Goal: Understand process/instructions

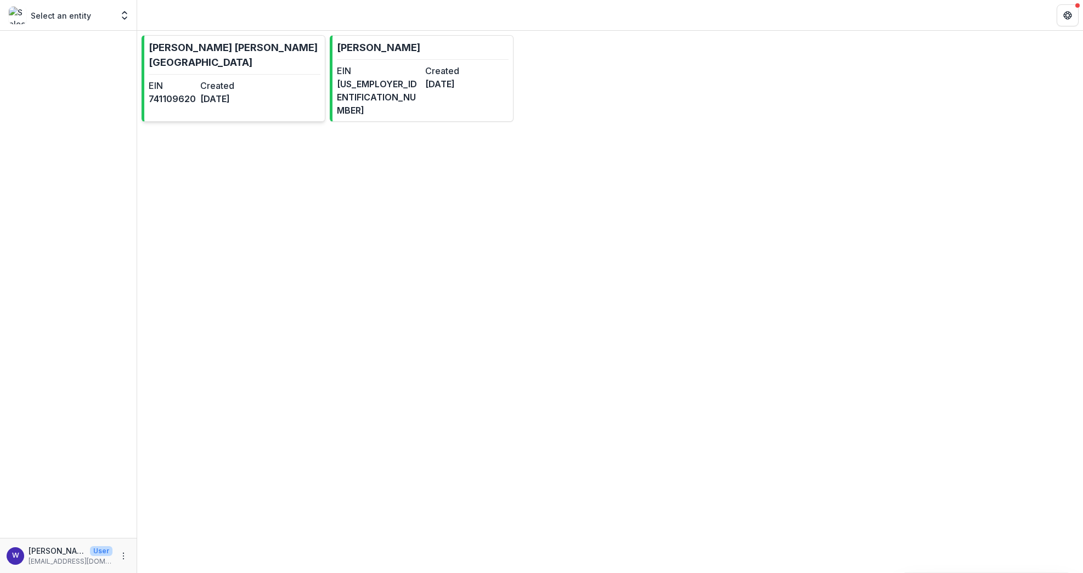
click at [261, 76] on link "[PERSON_NAME][GEOGRAPHIC_DATA][PERSON_NAME] EIN [US_EMPLOYER_IDENTIFICATION_NUM…" at bounding box center [234, 78] width 184 height 87
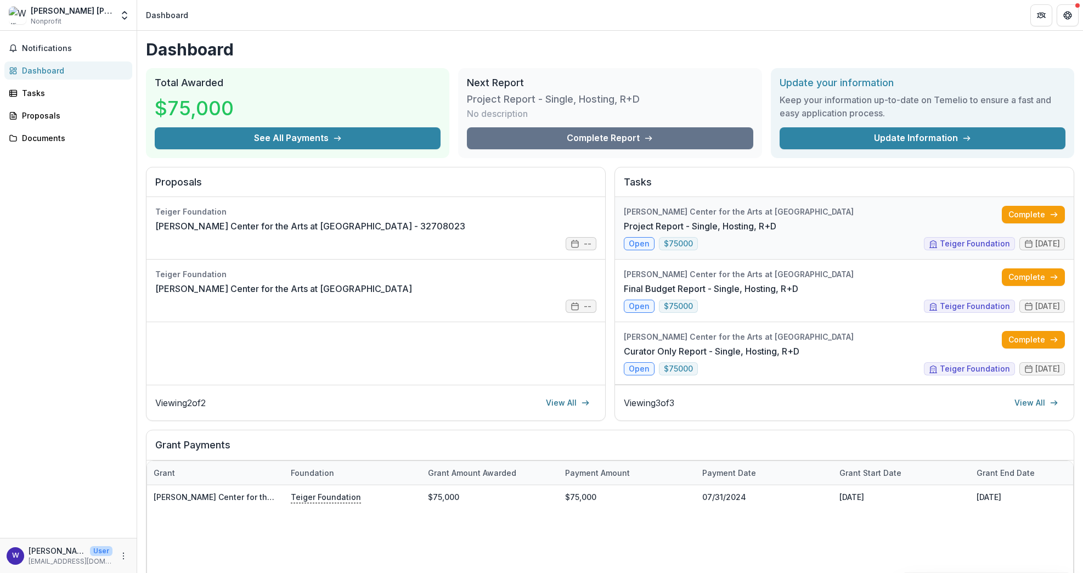
click at [729, 232] on link "Project Report - Single, Hosting, R+D" at bounding box center [700, 226] width 153 height 13
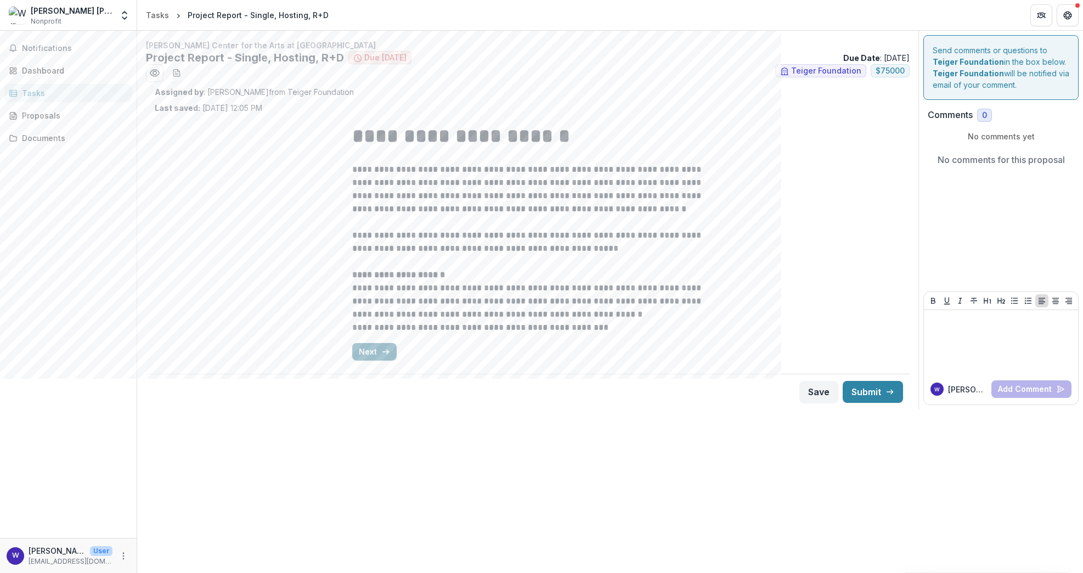
click at [374, 350] on button "Next" at bounding box center [374, 352] width 44 height 18
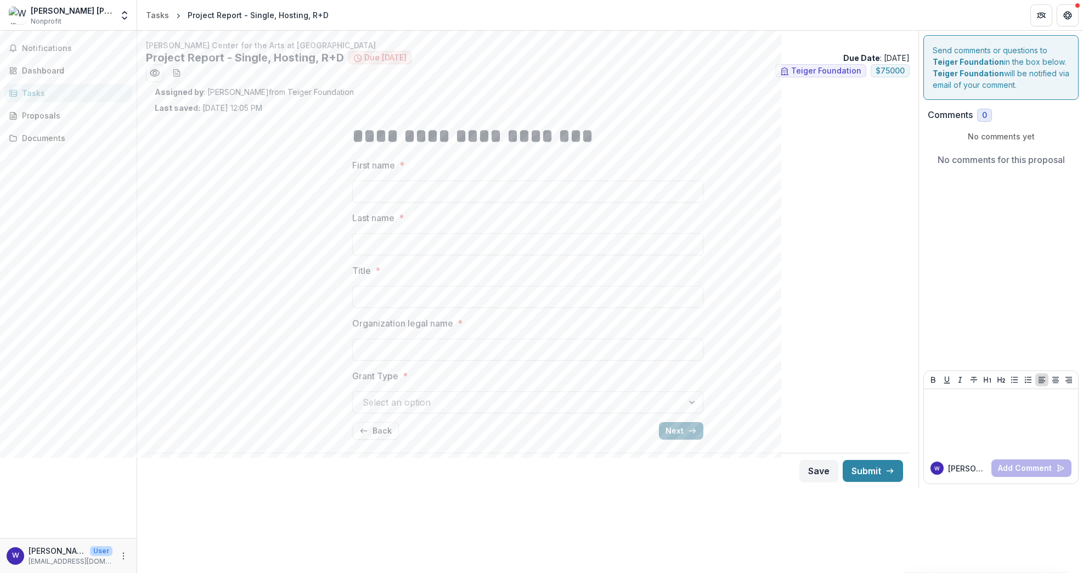
click at [689, 430] on icon "button" at bounding box center [692, 430] width 9 height 9
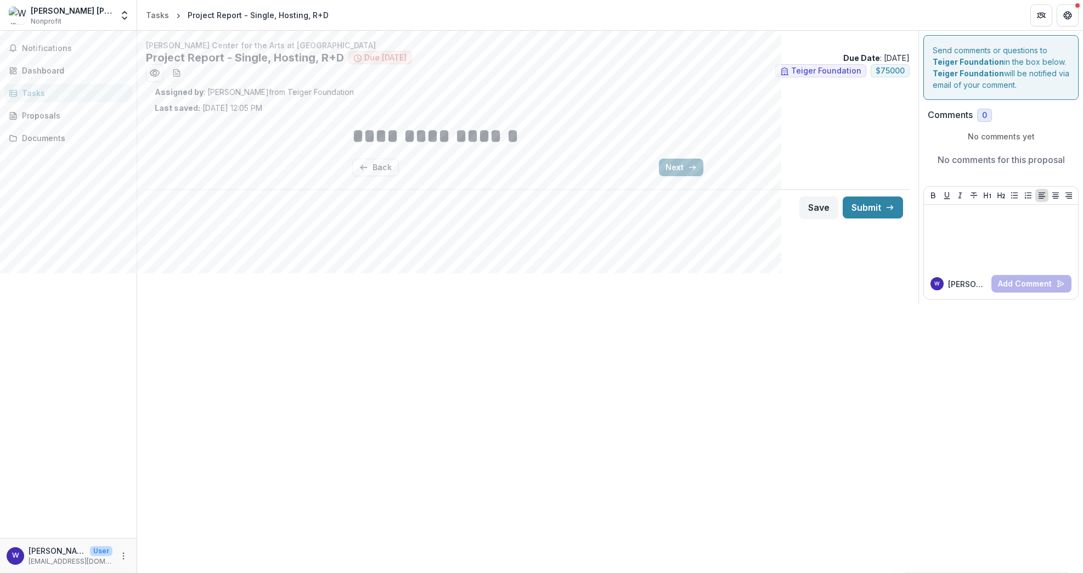
click at [682, 166] on button "Next" at bounding box center [681, 168] width 44 height 18
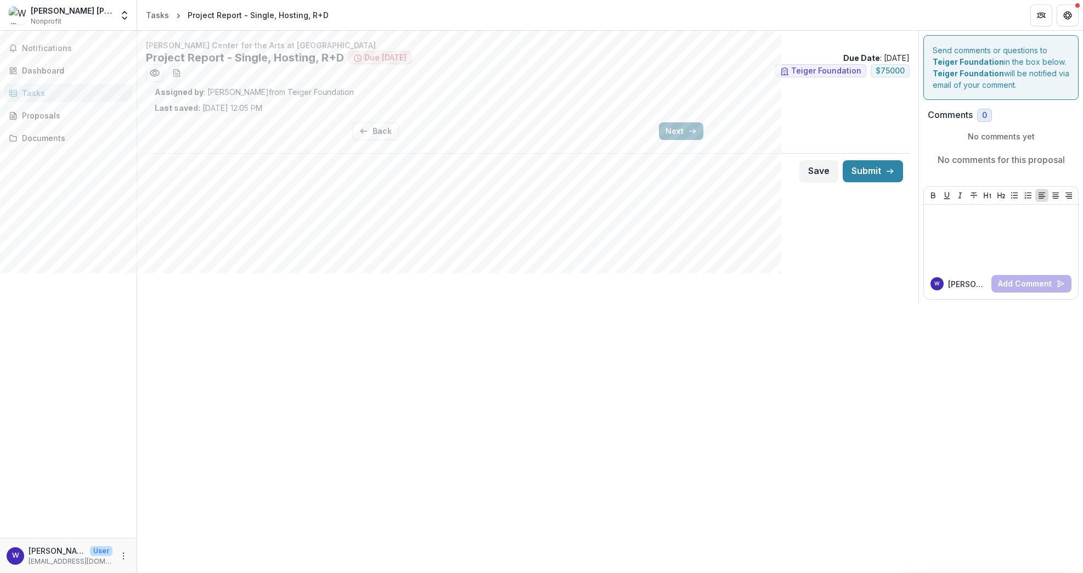
click at [678, 133] on button "Next" at bounding box center [681, 131] width 44 height 18
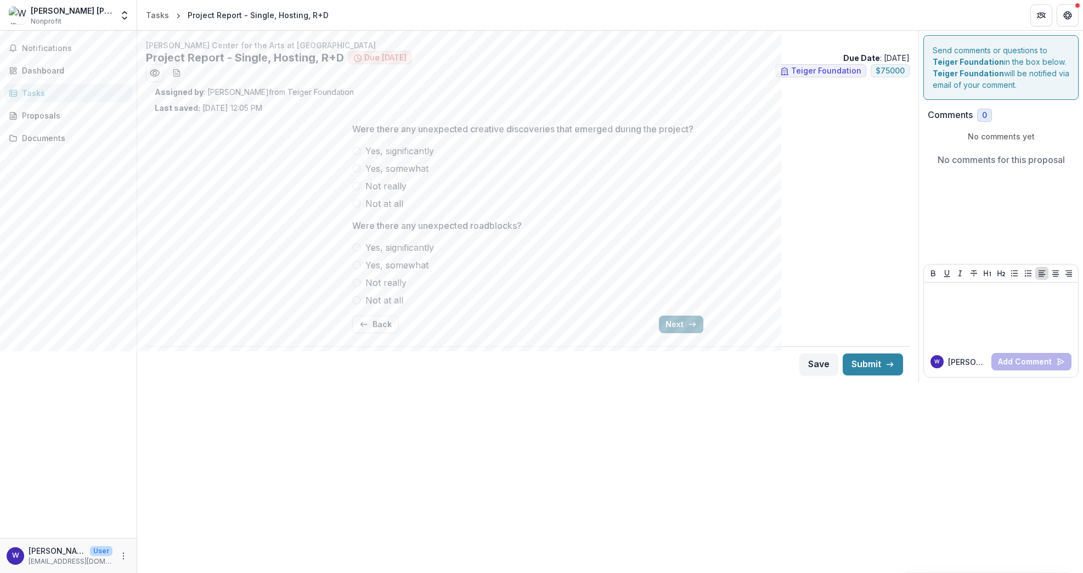
click at [677, 318] on button "Next" at bounding box center [681, 325] width 44 height 18
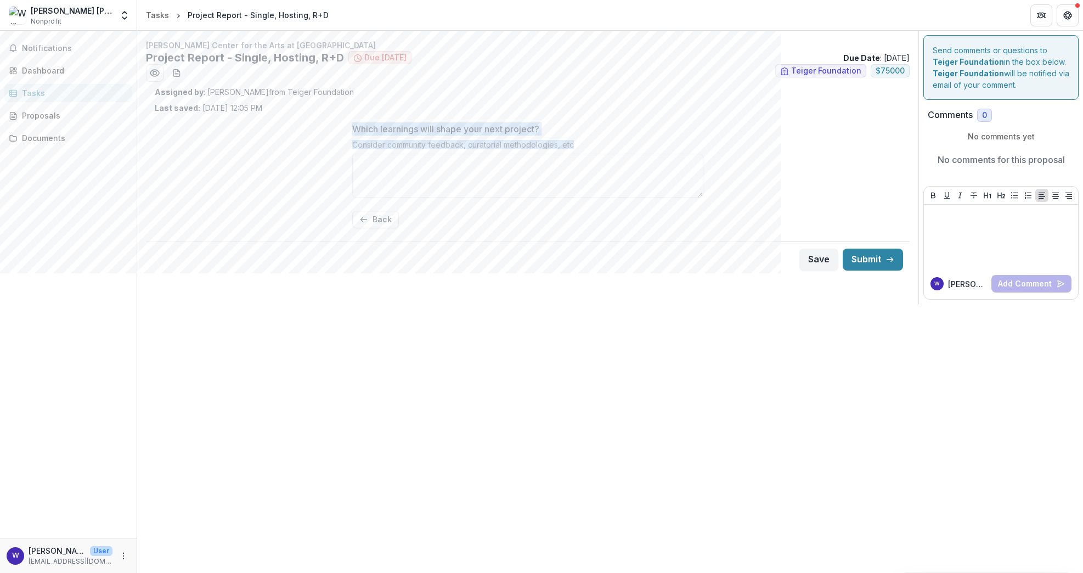
drag, startPoint x: 577, startPoint y: 143, endPoint x: 352, endPoint y: 126, distance: 226.2
click at [352, 126] on div "Which learnings will shape your next project? Consider community feedback, cura…" at bounding box center [527, 162] width 351 height 80
copy div "Which learnings will shape your next project? Consider community feedback, cura…"
click at [379, 215] on button "Back" at bounding box center [375, 220] width 47 height 18
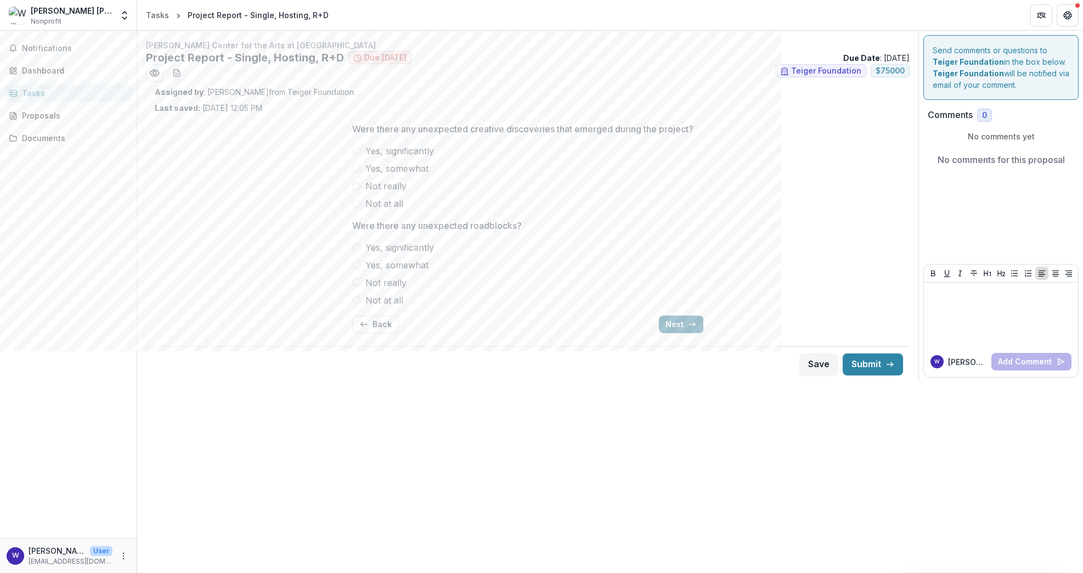
click at [671, 327] on button "Next" at bounding box center [681, 325] width 44 height 18
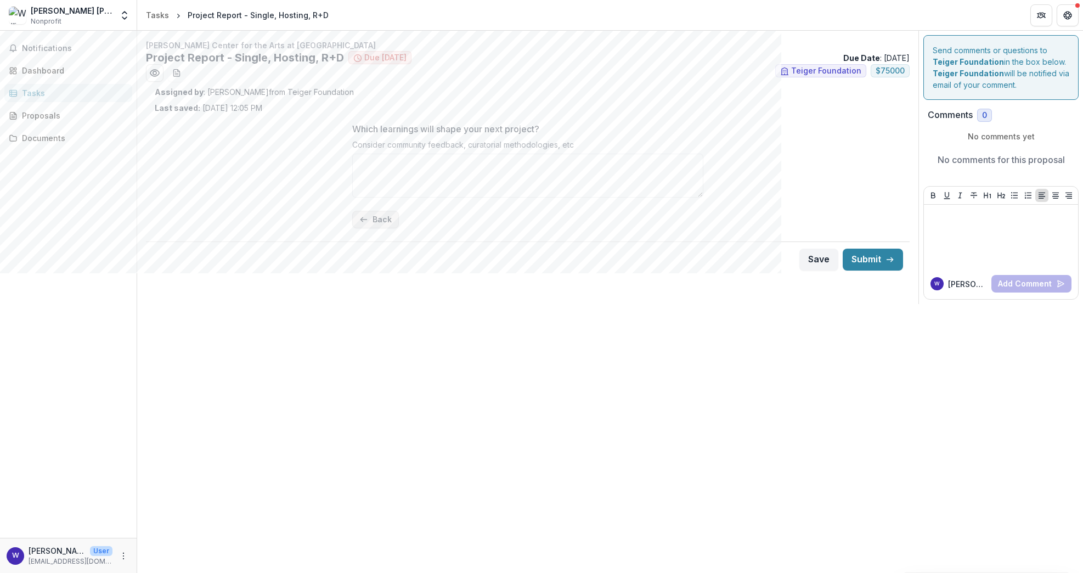
click at [381, 217] on button "Back" at bounding box center [375, 220] width 47 height 18
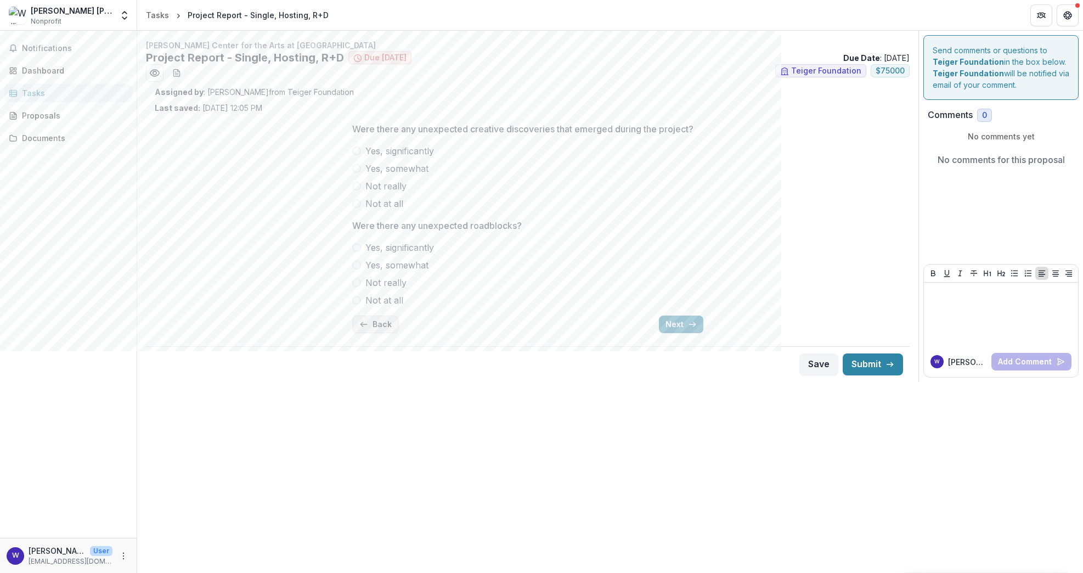
click at [385, 329] on button "Back" at bounding box center [375, 325] width 47 height 18
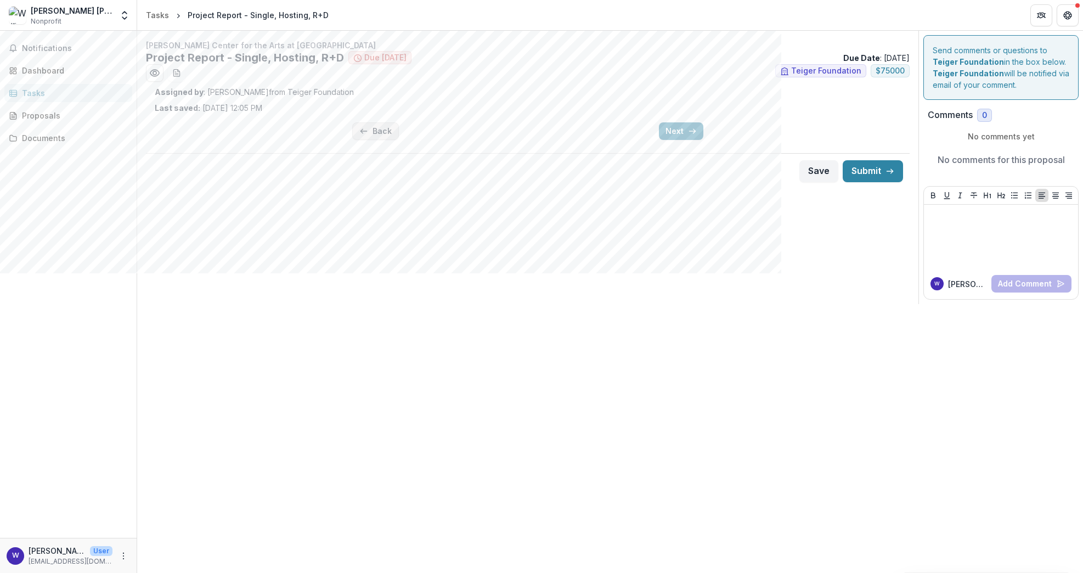
click at [372, 128] on button "Back" at bounding box center [375, 131] width 47 height 18
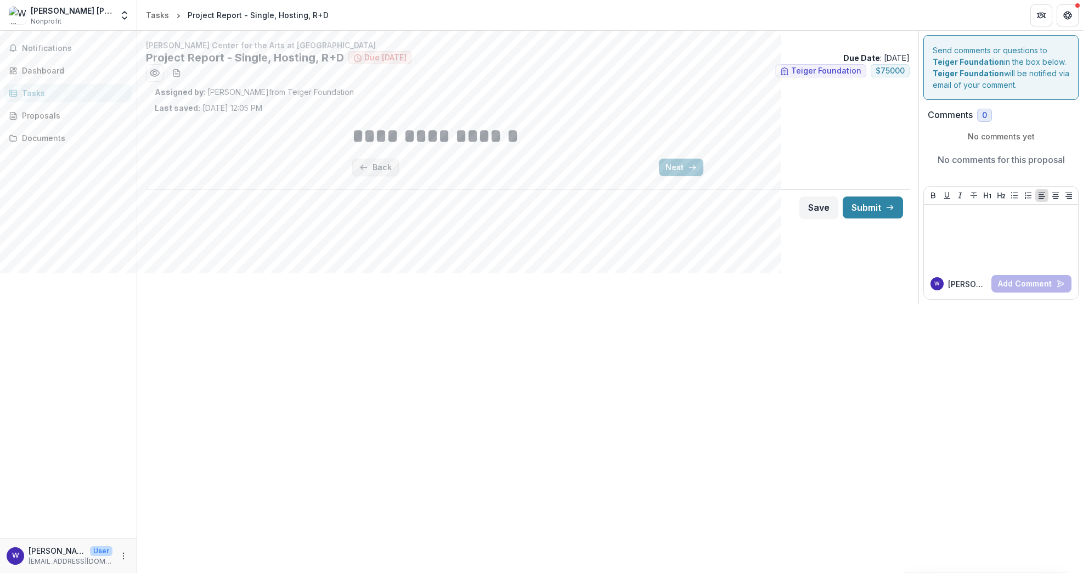
click at [373, 165] on button "Back" at bounding box center [375, 168] width 47 height 18
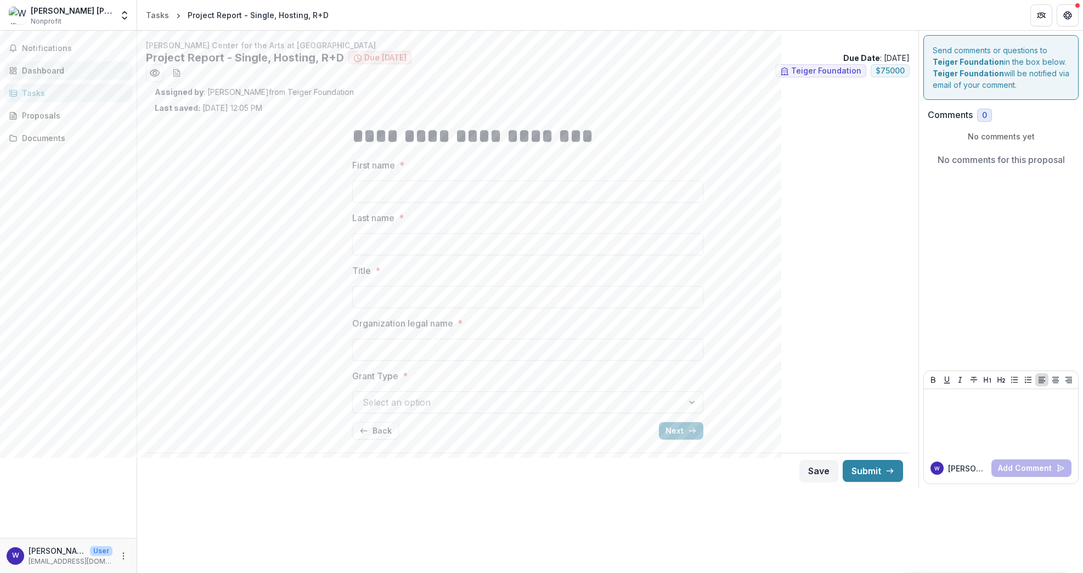
click at [50, 67] on div "Dashboard" at bounding box center [73, 71] width 102 height 12
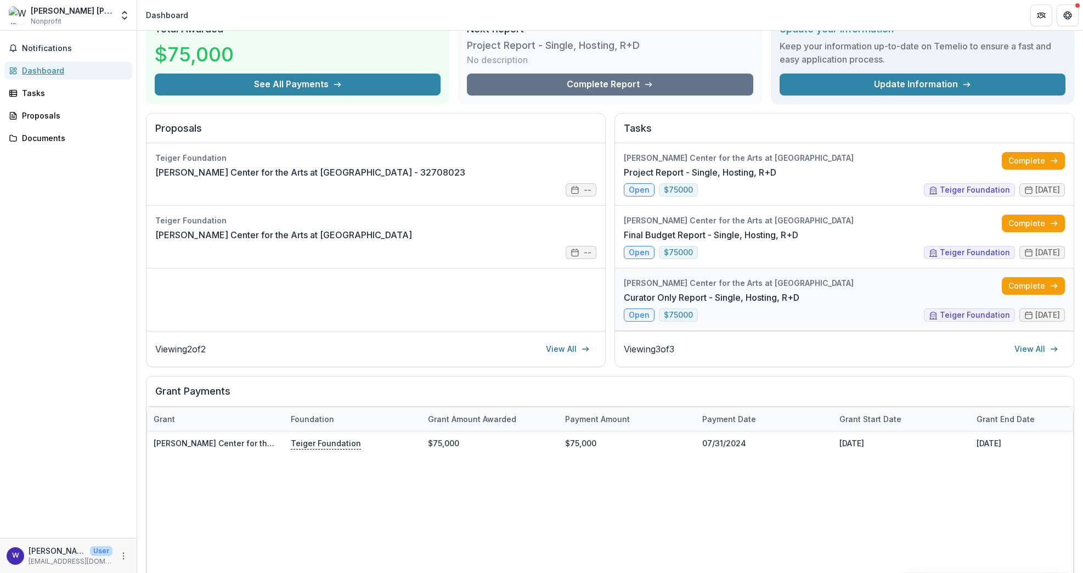
scroll to position [148, 0]
